Goal: Task Accomplishment & Management: Complete application form

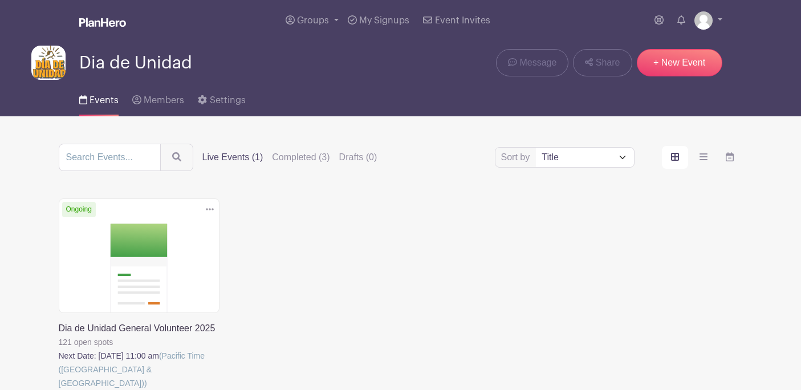
click at [59, 389] on link at bounding box center [59, 390] width 0 height 0
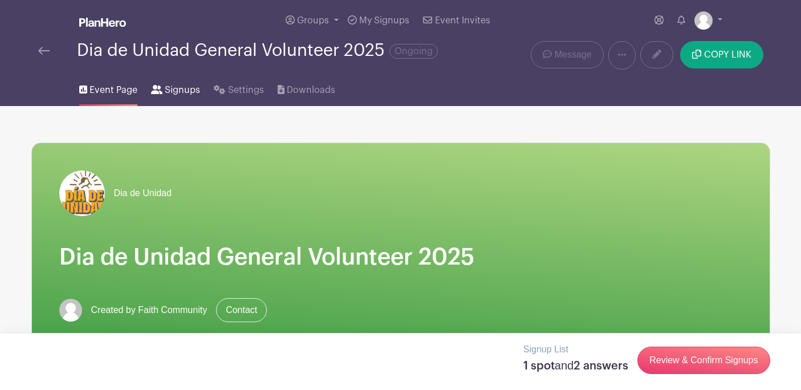
click at [193, 89] on span "Signups" at bounding box center [182, 90] width 35 height 14
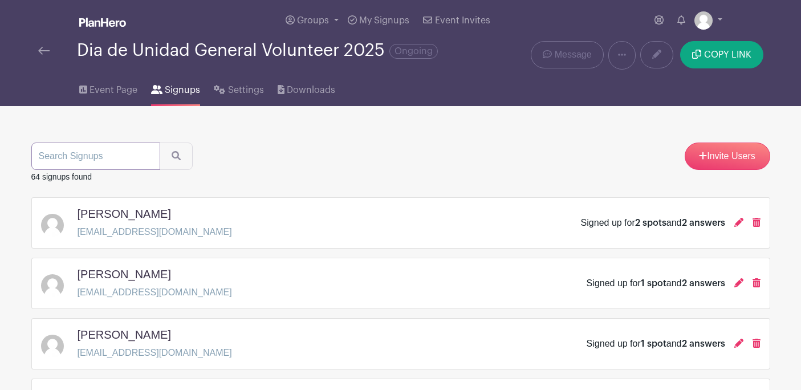
click at [65, 157] on input "search" at bounding box center [95, 156] width 129 height 27
type input "[PERSON_NAME]"
click at [160, 143] on button "submit" at bounding box center [176, 156] width 33 height 27
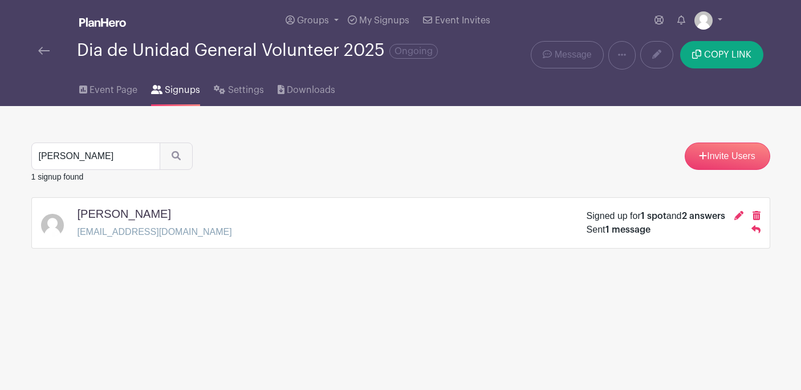
click at [194, 218] on div "[PERSON_NAME]" at bounding box center [155, 216] width 155 height 18
click at [737, 216] on icon at bounding box center [739, 215] width 9 height 9
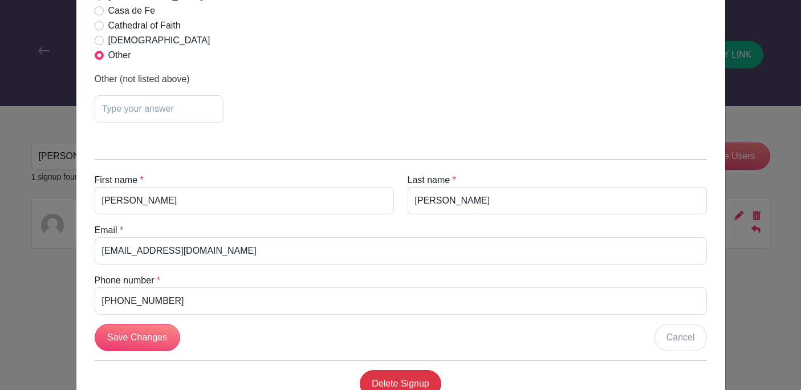
scroll to position [389, 0]
click at [233, 251] on input "[EMAIL_ADDRESS][DOMAIN_NAME]" at bounding box center [401, 250] width 612 height 27
click at [114, 295] on input "[PHONE_NUMBER]" at bounding box center [401, 300] width 612 height 27
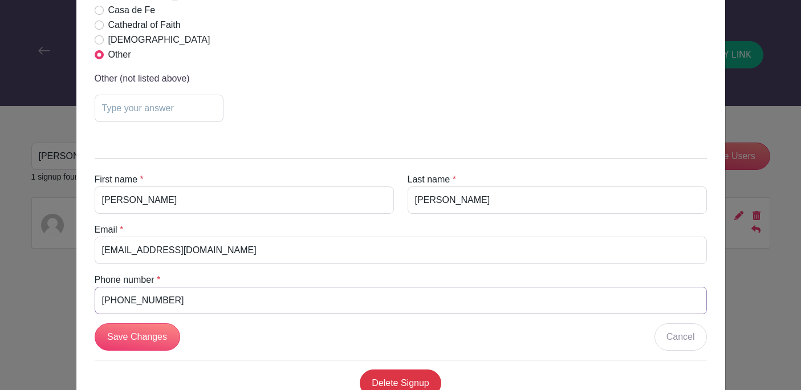
click at [114, 296] on input "[PHONE_NUMBER]" at bounding box center [401, 300] width 612 height 27
click at [121, 299] on input "[PHONE_NUMBER]" at bounding box center [401, 300] width 612 height 27
click at [123, 299] on input "6693018698" at bounding box center [401, 300] width 612 height 27
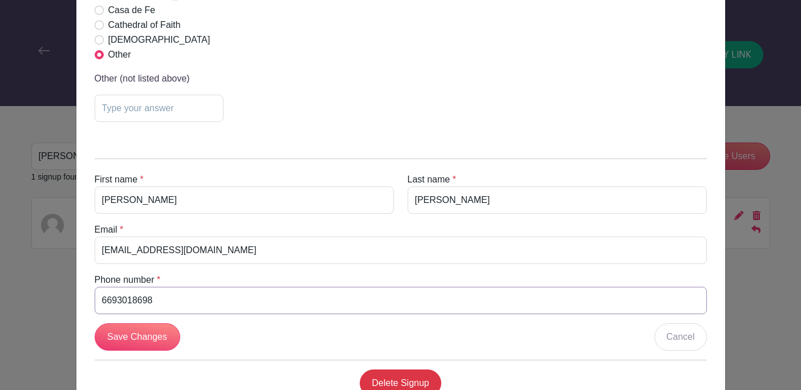
click at [123, 299] on input "6693018698" at bounding box center [401, 300] width 612 height 27
type input "6693018698"
click at [183, 250] on input "[EMAIL_ADDRESS][DOMAIN_NAME]" at bounding box center [401, 250] width 612 height 27
